Goal: Task Accomplishment & Management: Manage account settings

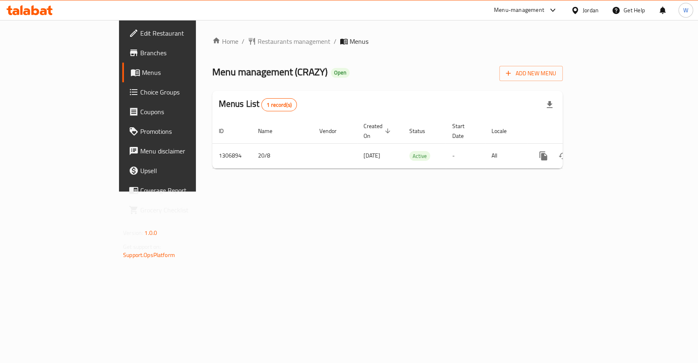
click at [606, 152] on icon "enhanced table" at bounding box center [602, 155] width 7 height 7
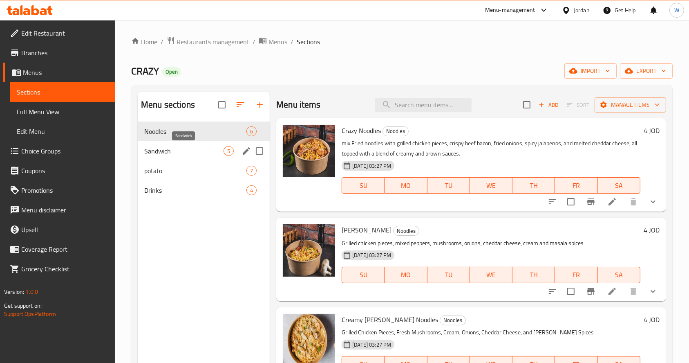
click at [160, 150] on span "Sandwich" at bounding box center [183, 151] width 79 height 10
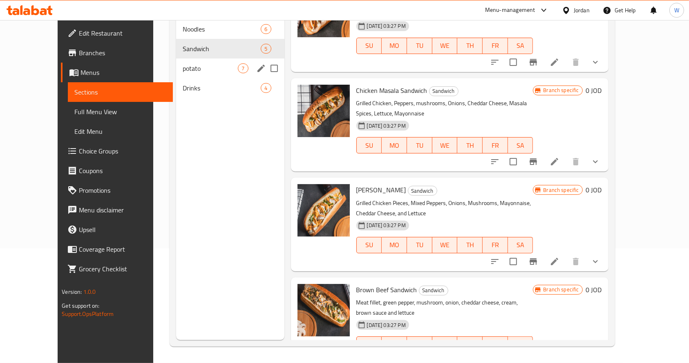
scroll to position [60, 0]
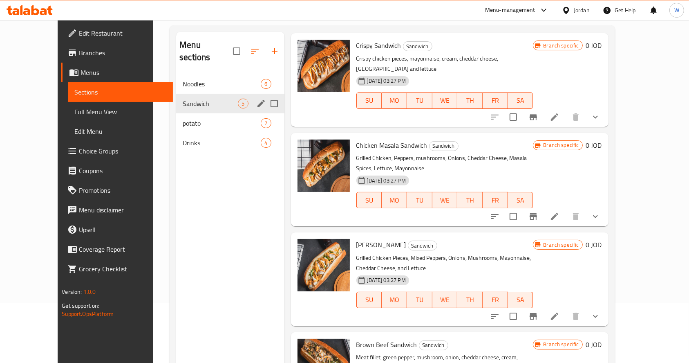
click at [258, 100] on icon "edit" at bounding box center [261, 103] width 7 height 7
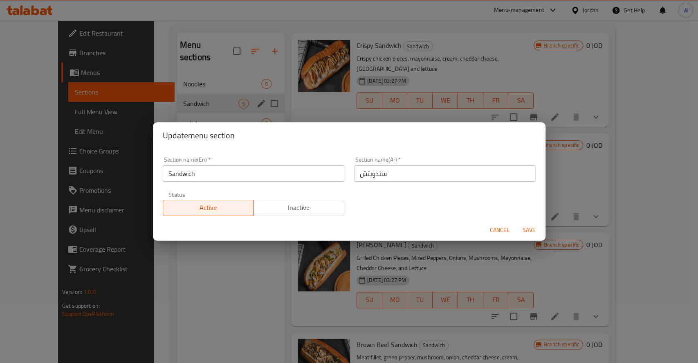
click at [307, 209] on span "Inactive" at bounding box center [299, 208] width 84 height 12
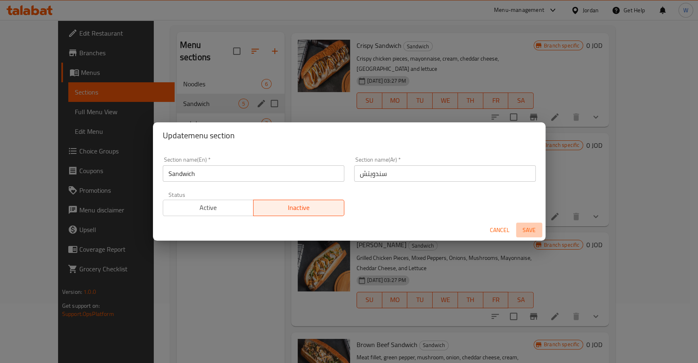
click at [525, 226] on span "Save" at bounding box center [529, 230] width 20 height 10
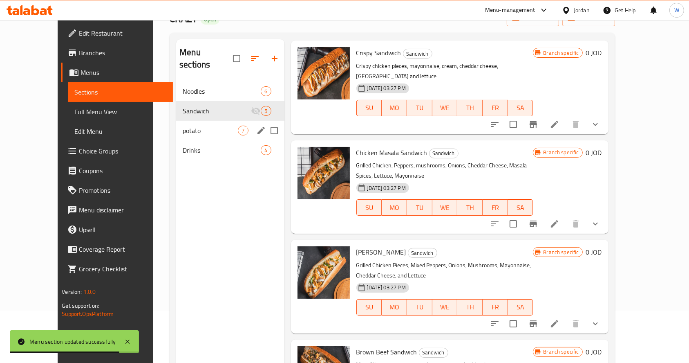
scroll to position [0, 0]
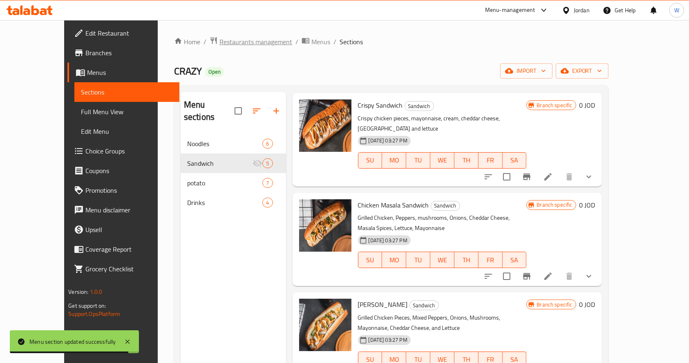
click at [220, 44] on span "Restaurants management" at bounding box center [256, 42] width 73 height 10
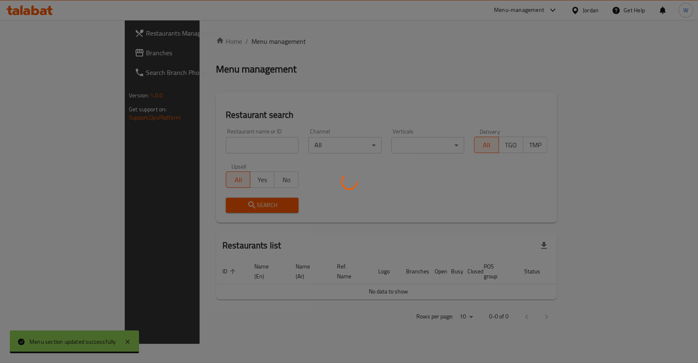
click at [209, 145] on div at bounding box center [349, 181] width 698 height 363
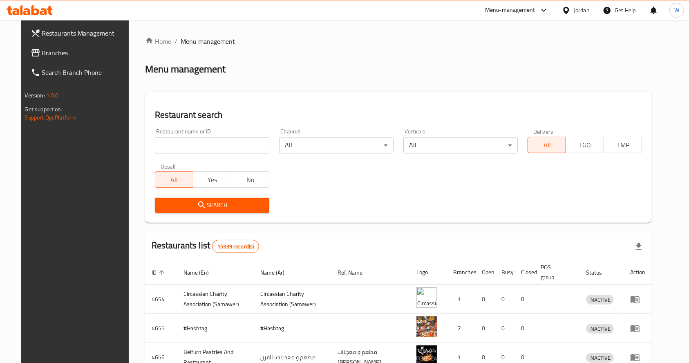
click at [203, 144] on div "Home / Menu management Menu management Restaurant search Restaurant name or ID …" at bounding box center [398, 292] width 507 height 513
click at [209, 150] on input "search" at bounding box center [212, 145] width 114 height 16
type input "."
type input "[PERSON_NAME]"
click button "Search" at bounding box center [212, 204] width 114 height 15
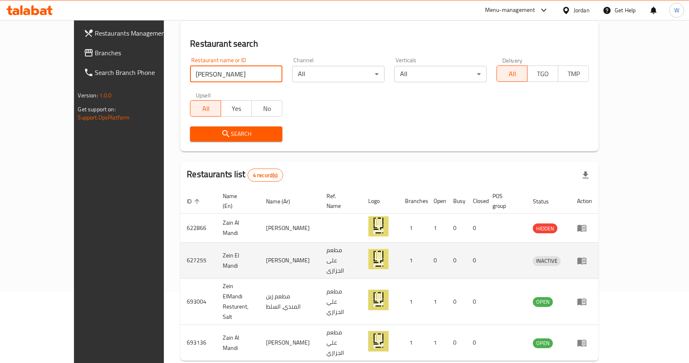
scroll to position [72, 0]
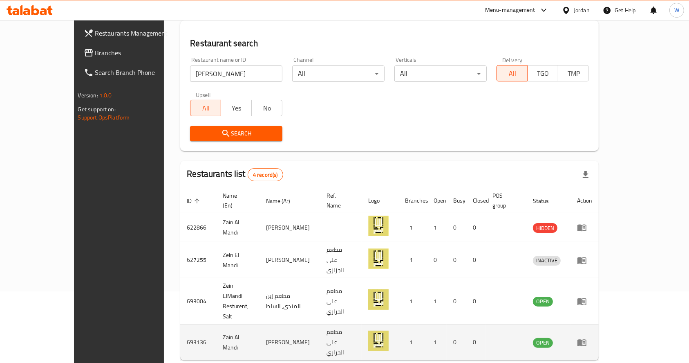
click at [587, 337] on icon "enhanced table" at bounding box center [582, 342] width 10 height 10
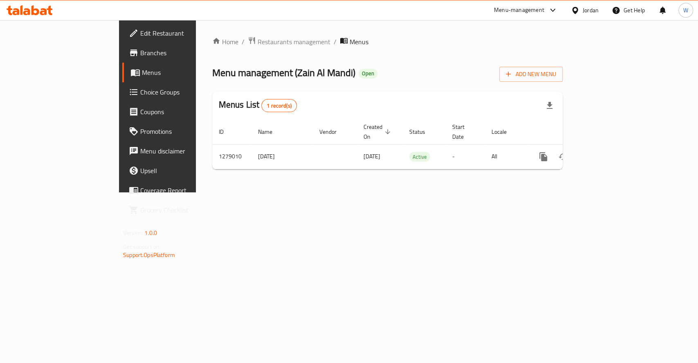
click at [140, 49] on span "Branches" at bounding box center [184, 53] width 89 height 10
